Goal: Task Accomplishment & Management: Complete application form

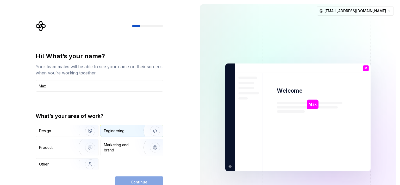
type input "Max"
click at [118, 136] on div "Engineering" at bounding box center [132, 130] width 62 height 11
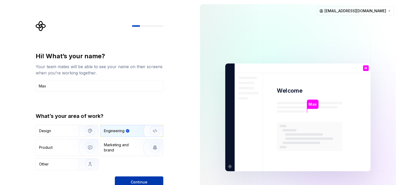
click at [144, 179] on button "Continue" at bounding box center [139, 181] width 48 height 11
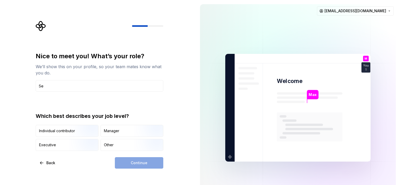
type input "S"
type input "Dotnet Developer"
click at [142, 163] on div "Continue" at bounding box center [139, 162] width 48 height 11
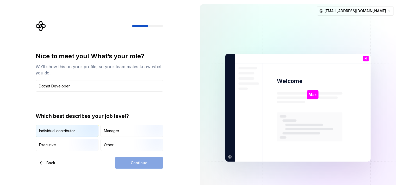
click at [80, 136] on img "button" at bounding box center [85, 137] width 33 height 35
click at [143, 164] on span "Continue" at bounding box center [139, 162] width 17 height 5
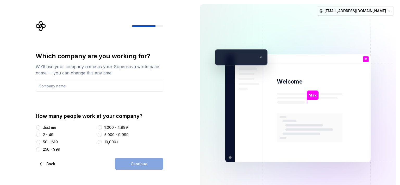
click at [52, 129] on div "Just me" at bounding box center [49, 127] width 13 height 5
click at [40, 129] on button "Just me" at bounding box center [38, 127] width 4 height 4
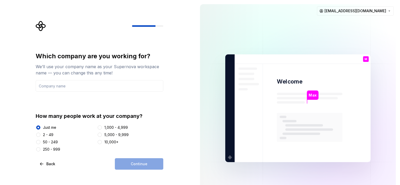
click at [136, 166] on div "Continue" at bounding box center [139, 163] width 48 height 11
click at [142, 164] on div "Continue" at bounding box center [139, 163] width 48 height 11
click at [63, 89] on input "text" at bounding box center [100, 85] width 128 height 11
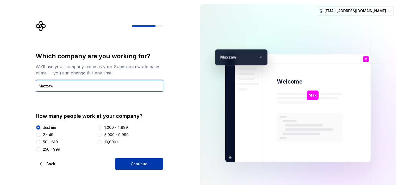
type input "Maxzaw"
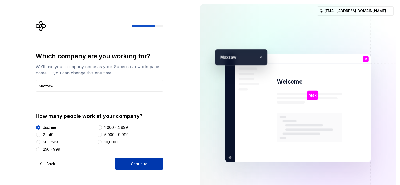
click at [137, 163] on span "Continue" at bounding box center [139, 163] width 17 height 5
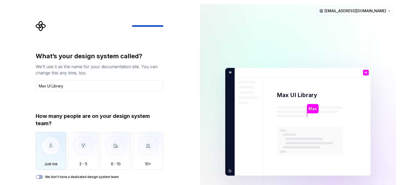
type input "Max UI Library"
click at [50, 147] on img "button" at bounding box center [51, 149] width 30 height 35
click at [39, 178] on icon "button" at bounding box center [38, 176] width 4 height 3
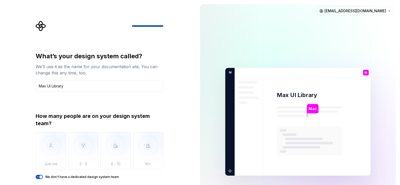
click at [37, 177] on icon "button" at bounding box center [38, 176] width 4 height 3
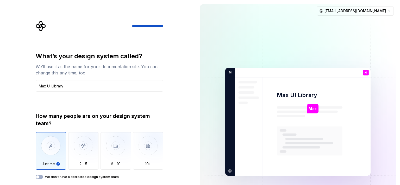
click at [60, 152] on img "button" at bounding box center [51, 149] width 30 height 35
click at [40, 177] on button "We don't have a dedicated design system team" at bounding box center [39, 177] width 7 height 4
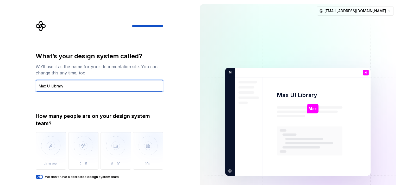
click at [93, 81] on input "Max UI Library" at bounding box center [100, 85] width 128 height 11
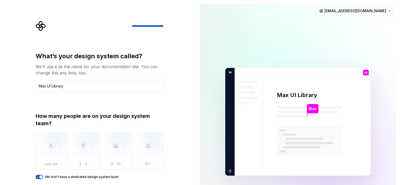
click at [39, 178] on icon "button" at bounding box center [38, 176] width 4 height 3
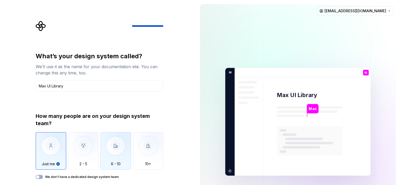
click at [109, 154] on img "button" at bounding box center [115, 149] width 30 height 35
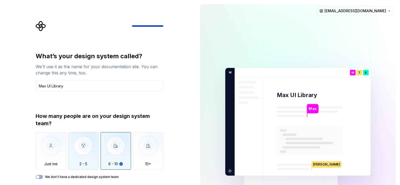
click at [86, 148] on img "button" at bounding box center [83, 149] width 30 height 35
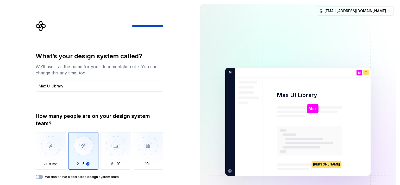
click at [316, 166] on p "[PERSON_NAME]" at bounding box center [326, 164] width 29 height 7
click at [310, 107] on p "Max" at bounding box center [312, 109] width 8 height 6
click at [287, 143] on rect at bounding box center [309, 143] width 48 height 2
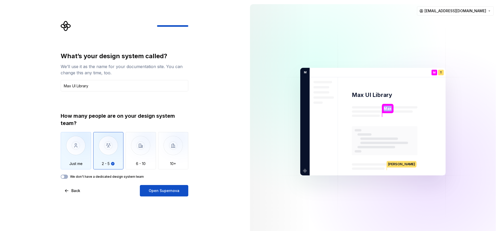
click at [73, 156] on img "button" at bounding box center [76, 149] width 30 height 35
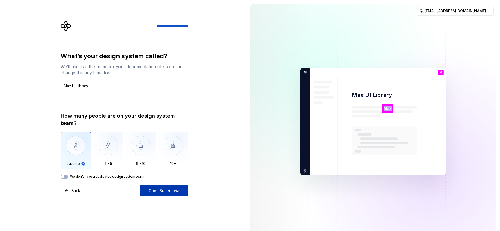
click at [158, 185] on span "Open Supernova" at bounding box center [164, 190] width 31 height 5
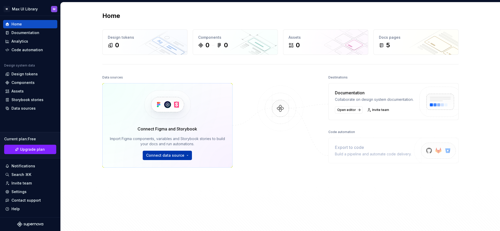
click at [185, 155] on html "M Max UI Library M Home Documentation Analytics Code automation Design system d…" at bounding box center [250, 115] width 500 height 231
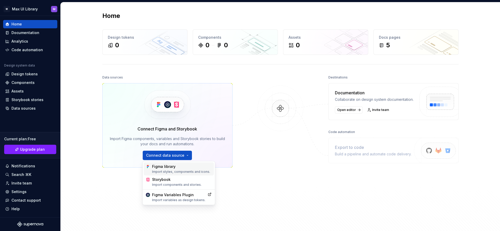
click at [170, 171] on div "Import styles, components and icons." at bounding box center [182, 172] width 60 height 4
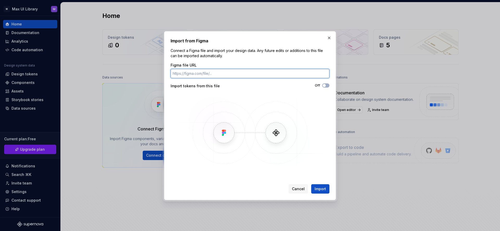
click at [211, 69] on input "Figma file URL" at bounding box center [249, 73] width 159 height 9
click at [208, 74] on input "Figma file URL" at bounding box center [249, 73] width 159 height 9
paste input "[URL][DOMAIN_NAME]"
type input "[URL][DOMAIN_NAME]"
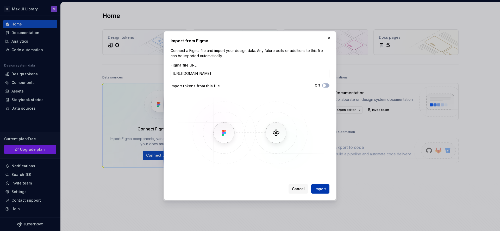
click at [316, 185] on span "Import" at bounding box center [319, 189] width 11 height 5
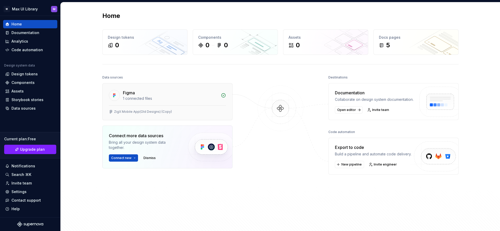
click at [128, 98] on div "1 connected files" at bounding box center [170, 98] width 95 height 5
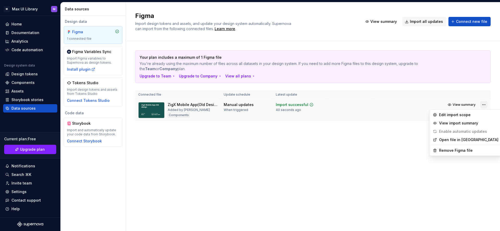
click at [400, 105] on html "M Max UI Library M Home Documentation Analytics Code automation Design system d…" at bounding box center [250, 115] width 500 height 231
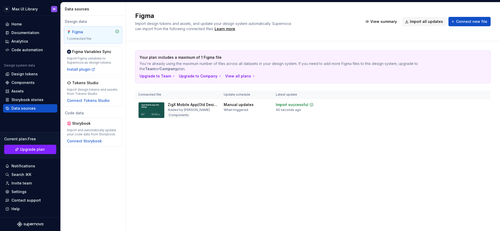
click at [389, 22] on html "M Max UI Library M Home Documentation Analytics Code automation Design system d…" at bounding box center [250, 115] width 500 height 231
click at [140, 107] on img at bounding box center [151, 110] width 26 height 16
click at [400, 105] on html "M Max UI Library M Home Documentation Analytics Code automation Design system d…" at bounding box center [250, 115] width 500 height 231
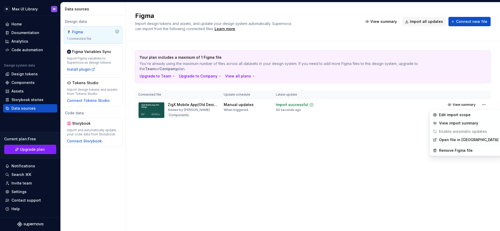
click at [26, 83] on html "M Max UI Library M Home Documentation Analytics Code automation Design system d…" at bounding box center [250, 115] width 500 height 231
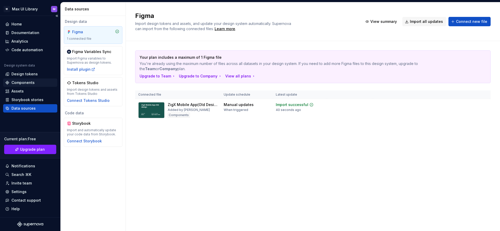
click at [27, 83] on div "Components" at bounding box center [22, 82] width 23 height 5
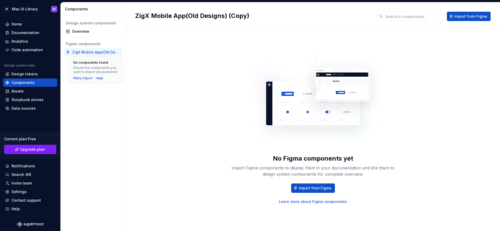
click at [93, 54] on div "ZigX Mobile App(Old Designs) (Copy)" at bounding box center [96, 52] width 48 height 5
click at [84, 78] on div "Retry import" at bounding box center [82, 78] width 19 height 4
click at [96, 49] on div "ZigX Mobile App(Old Designs) (Copy)" at bounding box center [93, 52] width 59 height 8
click at [95, 52] on div "ZigX Mobile App(Old Designs) (Copy)" at bounding box center [96, 52] width 48 height 5
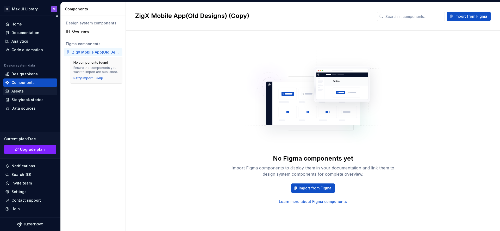
click at [19, 91] on div "Assets" at bounding box center [17, 91] width 12 height 5
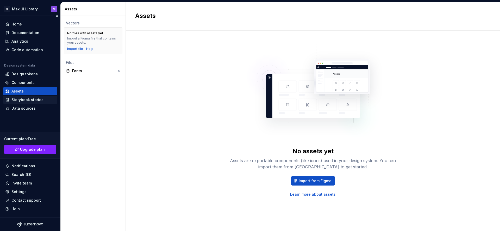
click at [27, 100] on div "Storybook stories" at bounding box center [27, 99] width 32 height 5
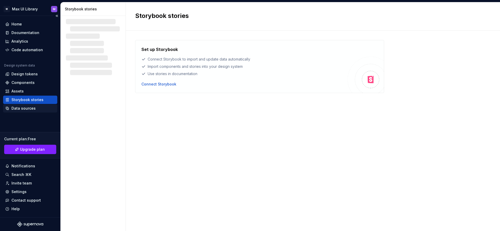
click at [27, 109] on div "Data sources" at bounding box center [23, 108] width 24 height 5
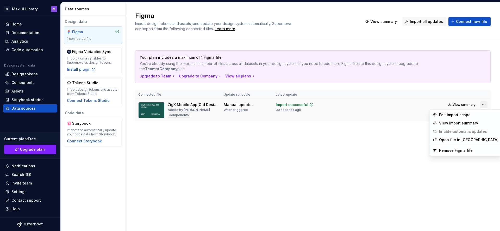
click at [400, 105] on html "M Max UI Library M Home Documentation Analytics Code automation Design system d…" at bounding box center [250, 115] width 500 height 231
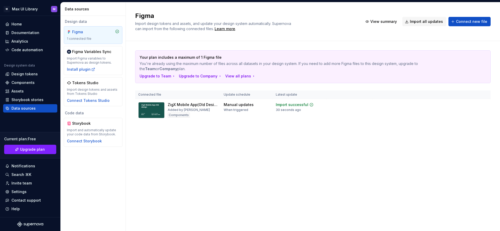
click at [88, 100] on html "M Max UI Library M Home Documentation Analytics Code automation Design system d…" at bounding box center [250, 115] width 500 height 231
click at [20, 23] on div "Home" at bounding box center [16, 24] width 10 height 5
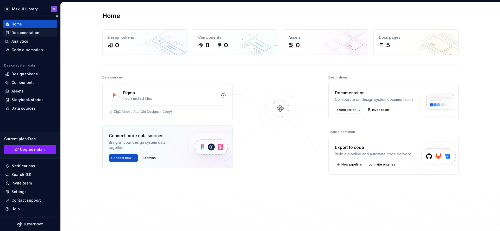
click at [29, 33] on div "Documentation" at bounding box center [25, 32] width 28 height 5
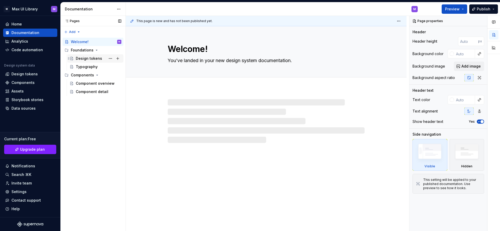
click at [89, 57] on div "Design tokens" at bounding box center [89, 58] width 26 height 5
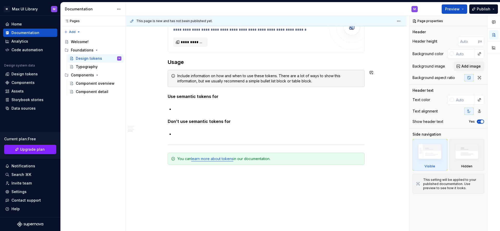
scroll to position [398, 0]
click at [85, 83] on div "Component overview" at bounding box center [91, 83] width 30 height 5
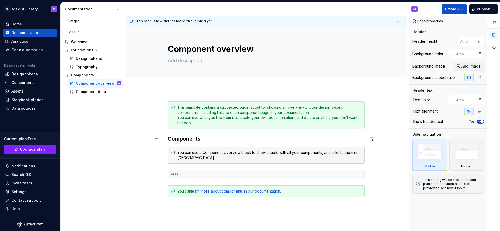
scroll to position [64, 0]
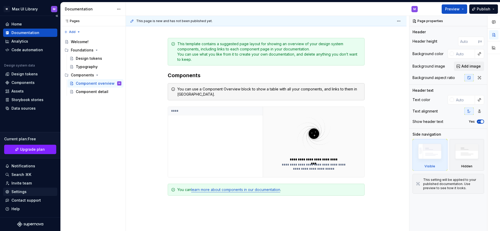
click at [20, 185] on div "Settings" at bounding box center [18, 191] width 15 height 5
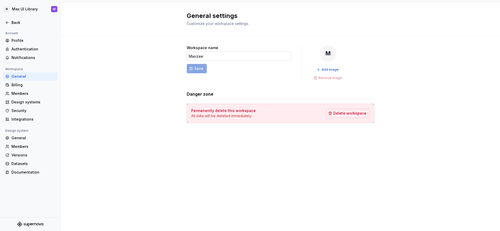
click at [205, 59] on input "Maxzaw" at bounding box center [239, 56] width 104 height 9
click at [14, 19] on div "Back" at bounding box center [30, 22] width 54 height 8
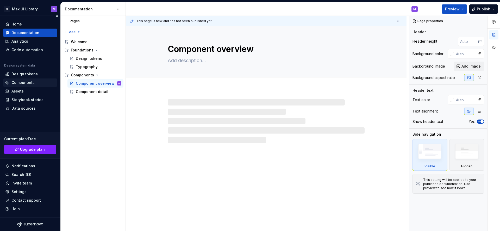
click at [23, 82] on div "Components" at bounding box center [22, 82] width 23 height 5
type textarea "*"
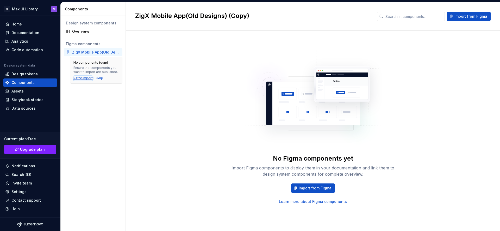
click at [81, 78] on div "Retry import" at bounding box center [82, 78] width 19 height 4
